Goal: Information Seeking & Learning: Check status

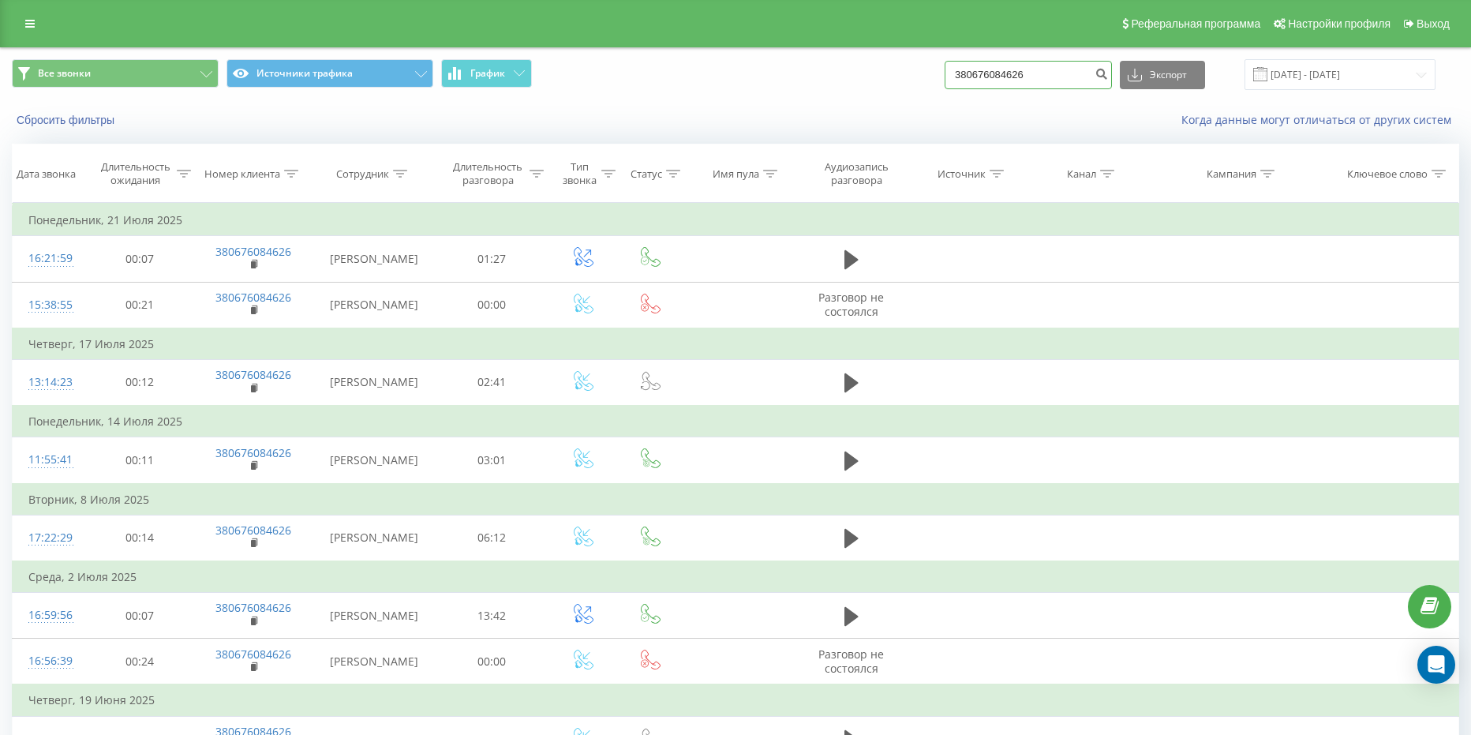
click at [1045, 66] on input "380676084626" at bounding box center [1028, 75] width 167 height 28
paste input "996228914"
type input "380996228914"
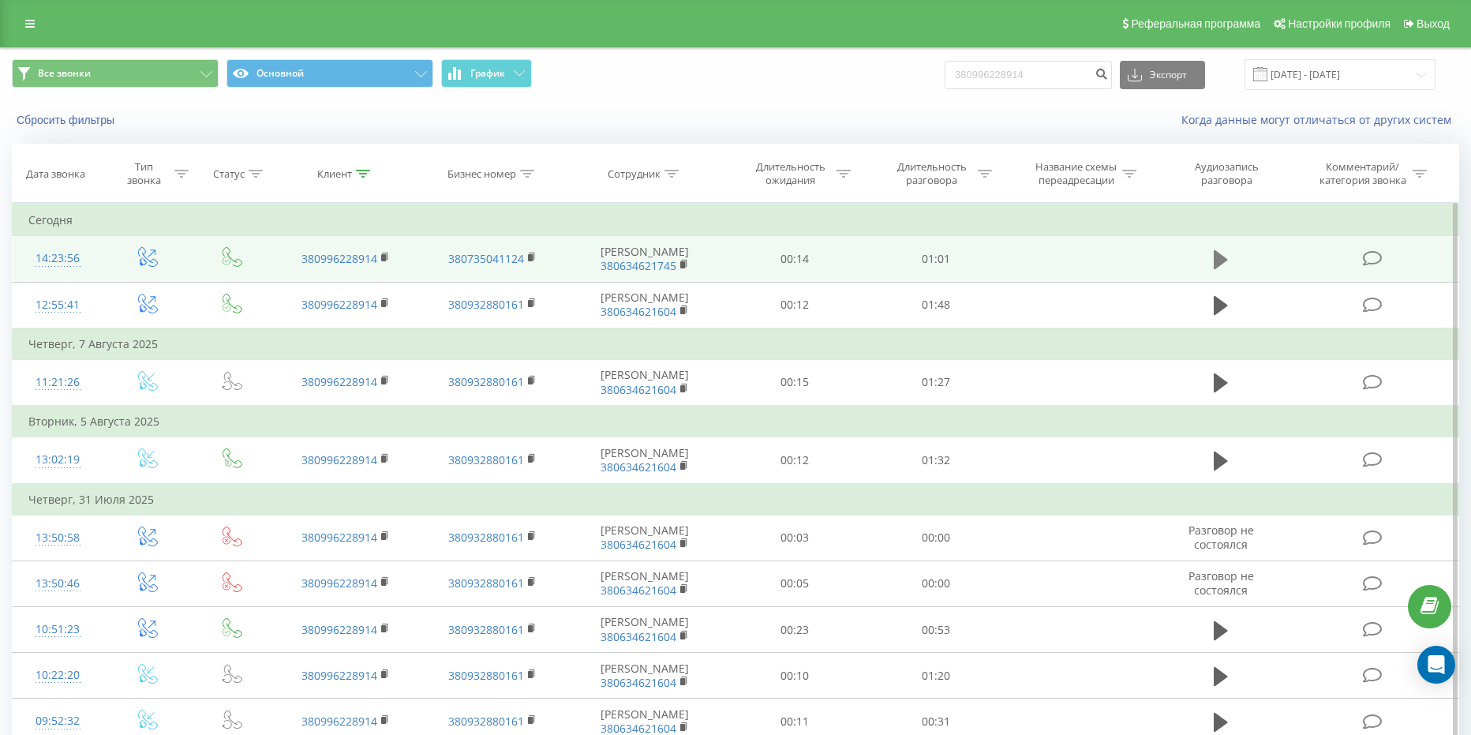
click at [1222, 252] on icon at bounding box center [1221, 260] width 14 height 22
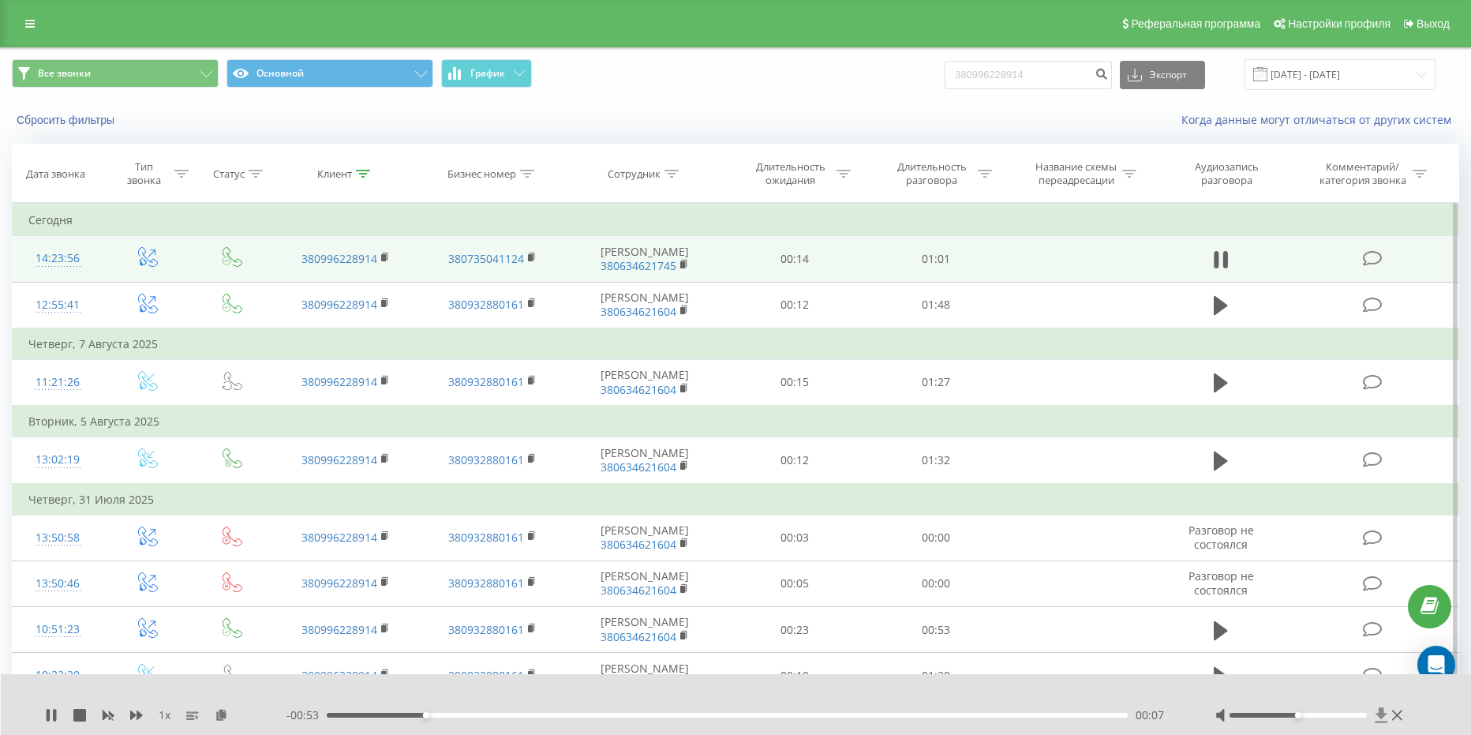
click at [1382, 720] on icon at bounding box center [1381, 715] width 13 height 16
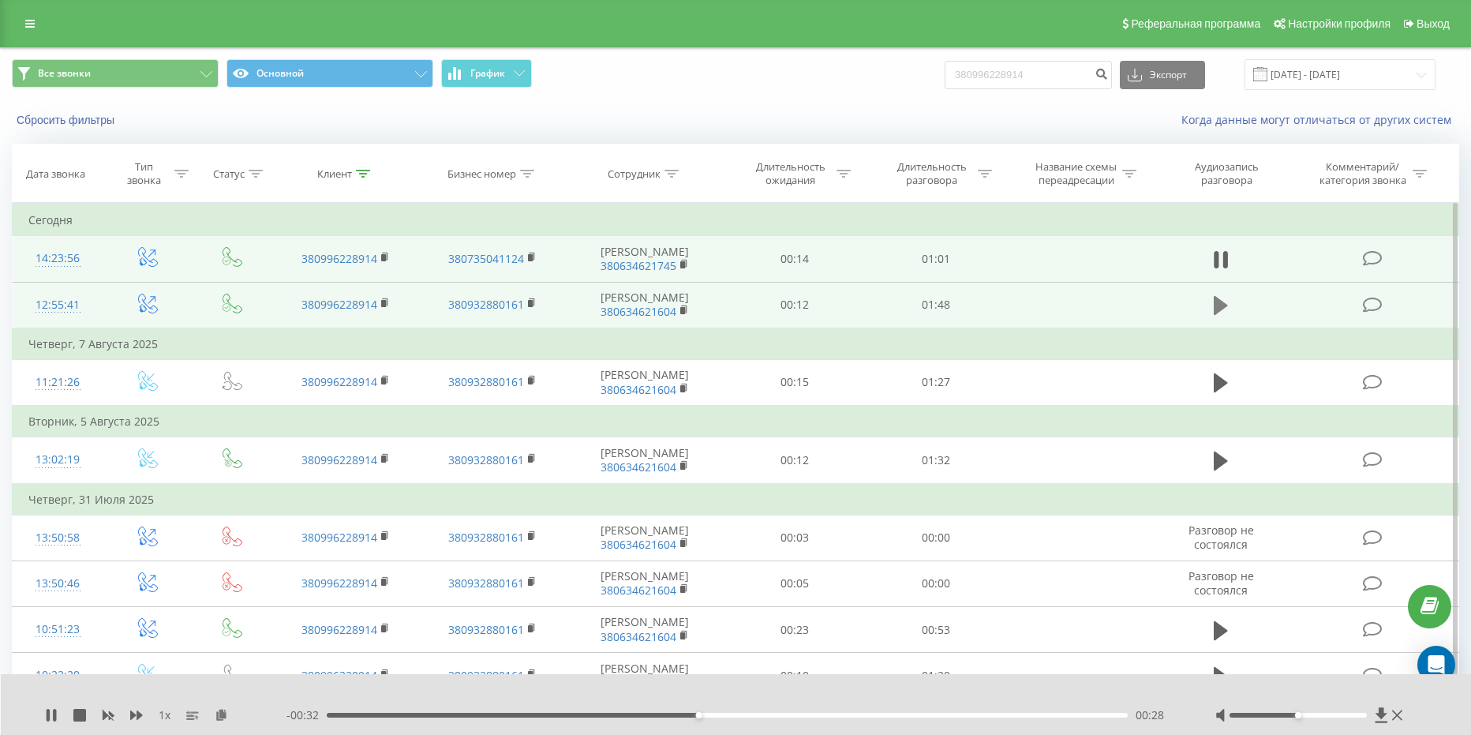
click at [1215, 299] on icon at bounding box center [1221, 305] width 14 height 19
click at [423, 713] on div "00:04" at bounding box center [727, 715] width 801 height 5
